Goal: Task Accomplishment & Management: Use online tool/utility

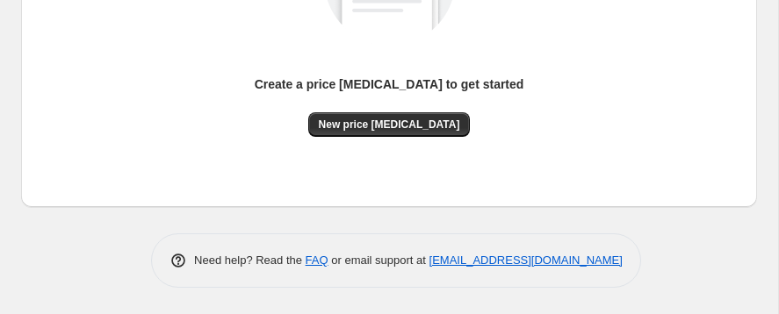
scroll to position [270, 0]
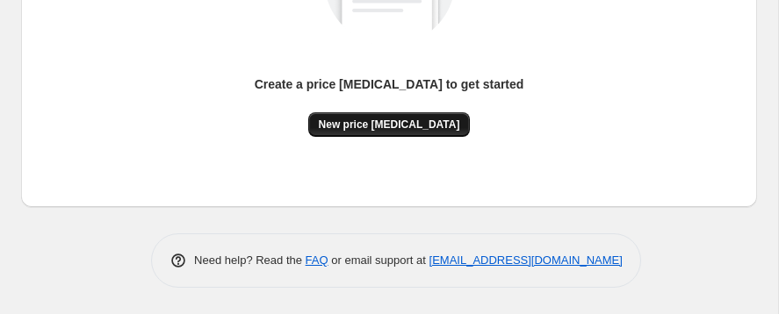
click at [377, 118] on span "New price [MEDICAL_DATA]" at bounding box center [389, 125] width 141 height 14
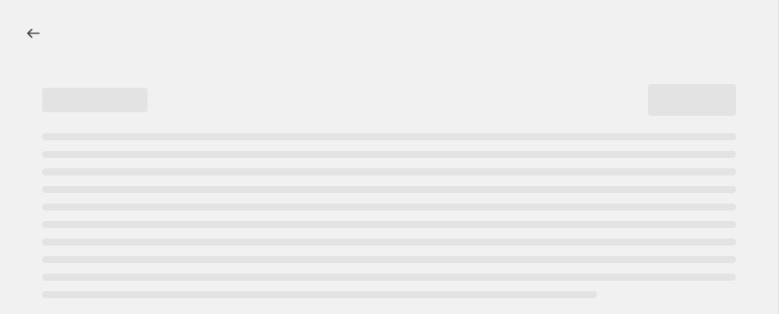
select select "percentage"
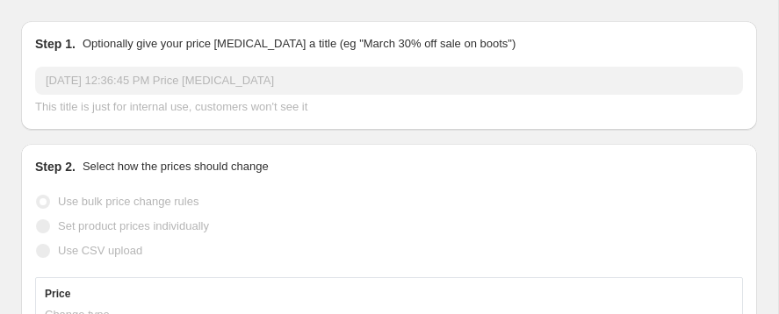
scroll to position [270, 0]
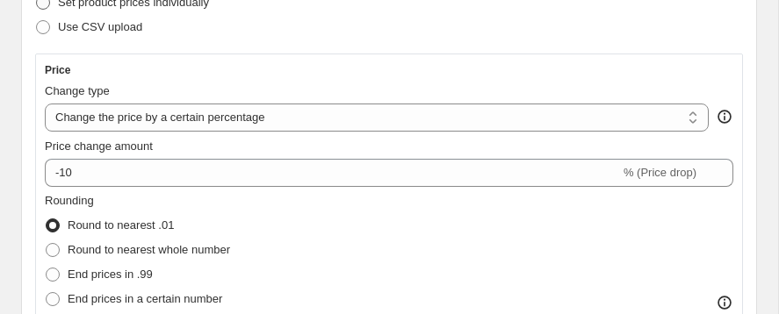
click at [50, 10] on span at bounding box center [43, 3] width 14 height 14
radio input "true"
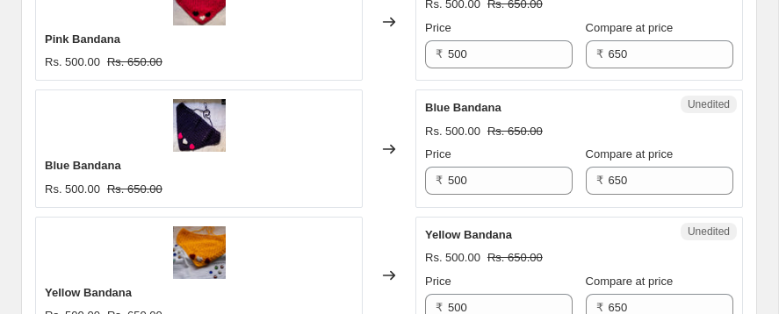
scroll to position [1134, 0]
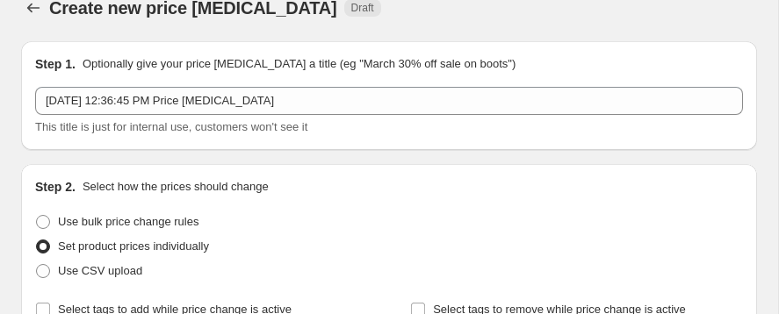
scroll to position [0, 0]
